Goal: Information Seeking & Learning: Learn about a topic

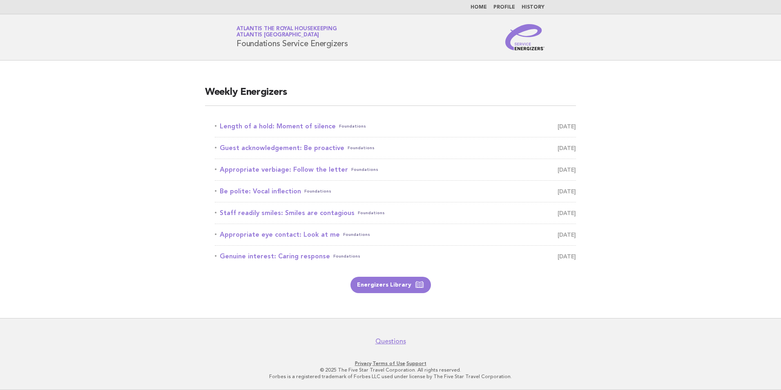
click at [536, 8] on link "History" at bounding box center [532, 7] width 23 height 5
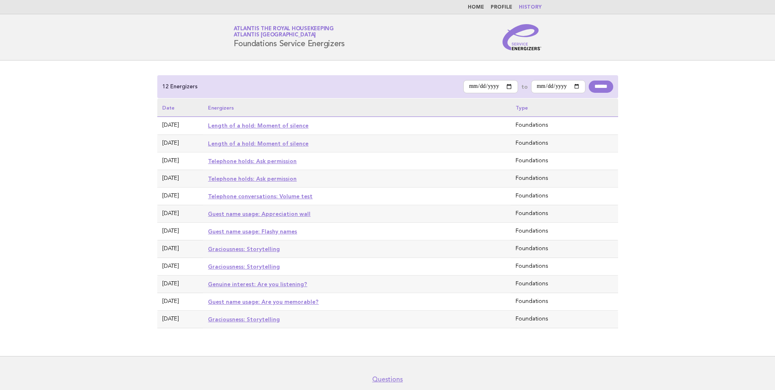
click at [285, 124] on link "Length of a hold: Moment of silence" at bounding box center [258, 125] width 100 height 7
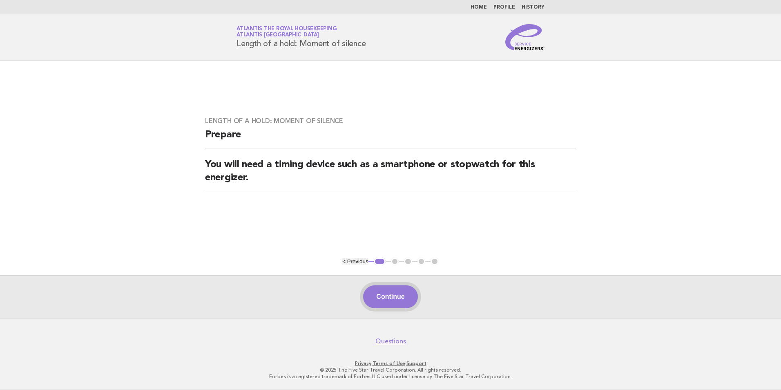
click at [389, 297] on button "Continue" at bounding box center [390, 296] width 54 height 23
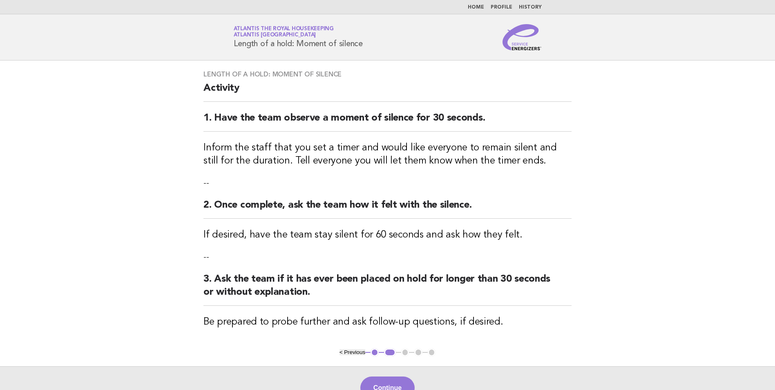
click at [389, 297] on h2 "3. Ask the team if it has ever been placed on hold for longer than 30 seconds o…" at bounding box center [387, 288] width 368 height 33
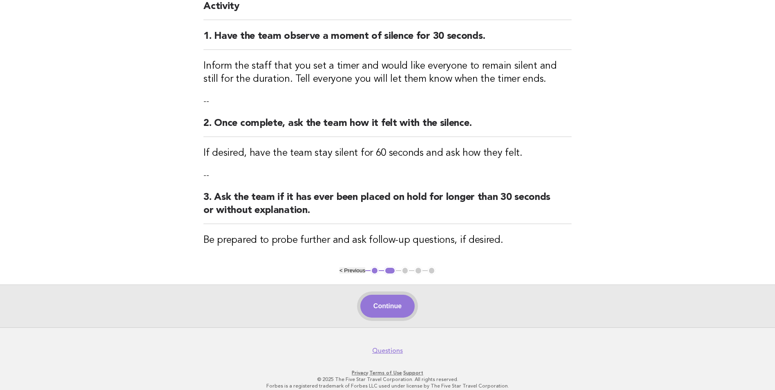
click at [383, 304] on button "Continue" at bounding box center [387, 305] width 54 height 23
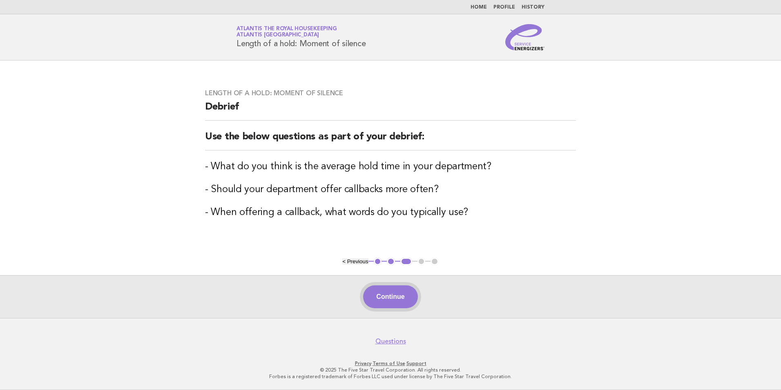
click at [394, 293] on button "Continue" at bounding box center [390, 296] width 54 height 23
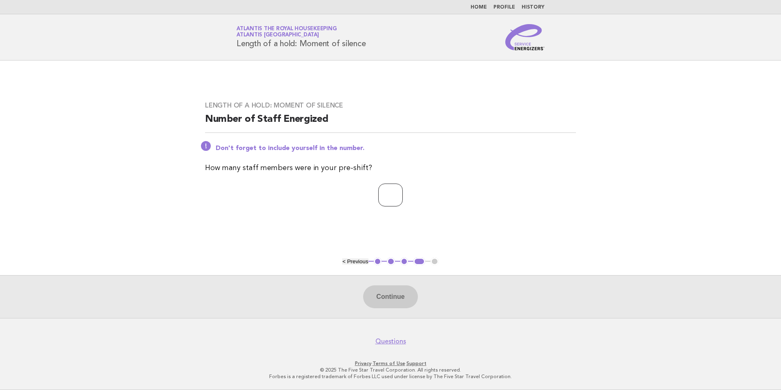
click at [383, 193] on input "number" at bounding box center [390, 194] width 24 height 23
type input "**"
click at [390, 298] on button "Continue" at bounding box center [390, 296] width 54 height 23
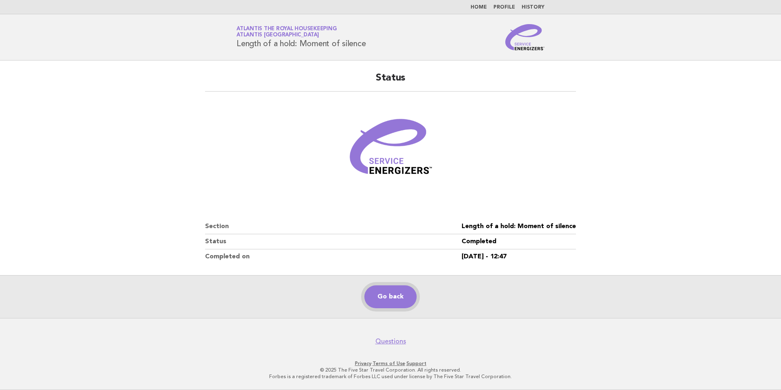
click at [406, 296] on link "Go back" at bounding box center [390, 296] width 52 height 23
click at [533, 8] on link "History" at bounding box center [532, 7] width 23 height 5
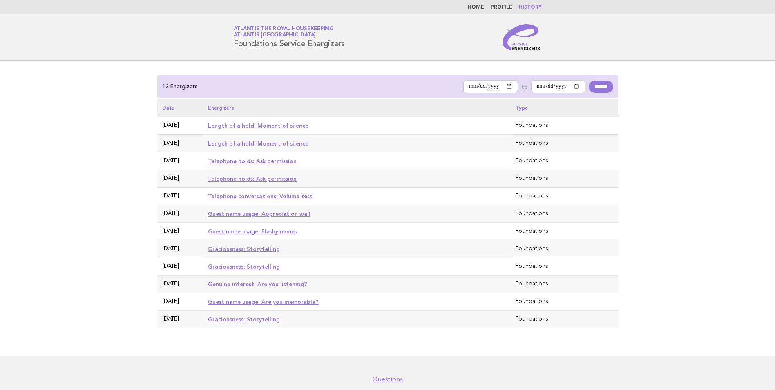
click at [501, 6] on link "Profile" at bounding box center [501, 7] width 22 height 5
